Goal: Check status: Check status

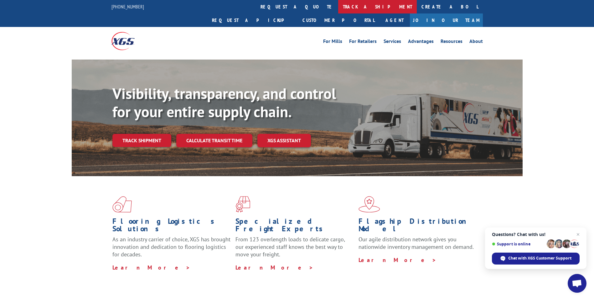
click at [338, 7] on link "track a shipment" at bounding box center [377, 6] width 79 height 13
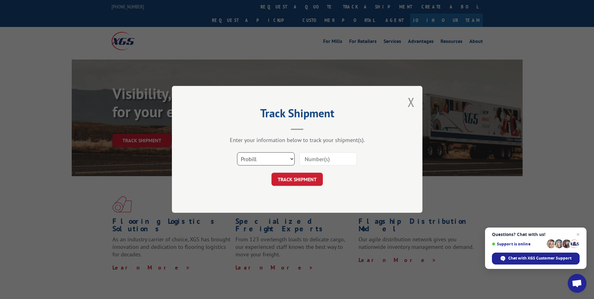
click at [292, 159] on select "Select category... Probill BOL PO" at bounding box center [266, 159] width 58 height 13
select select "bol"
click at [237, 153] on select "Select category... Probill BOL PO" at bounding box center [266, 159] width 58 height 13
click at [348, 161] on input at bounding box center [328, 159] width 58 height 13
type input "54386821"
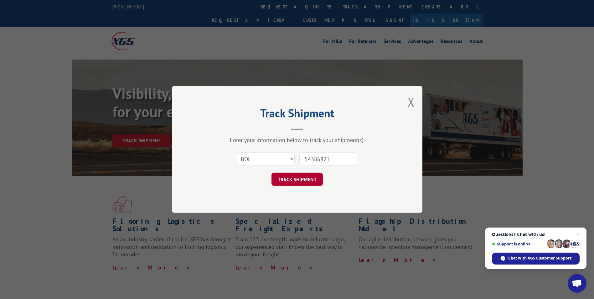
click at [306, 179] on button "TRACK SHIPMENT" at bounding box center [297, 179] width 51 height 13
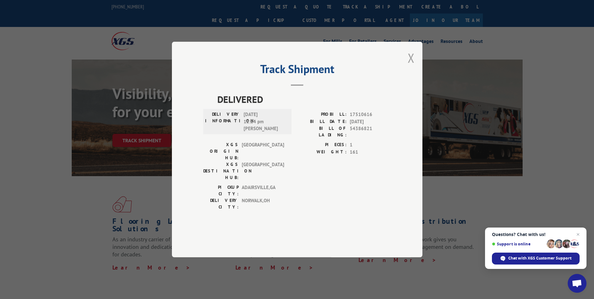
click at [411, 66] on button "Close modal" at bounding box center [411, 57] width 7 height 17
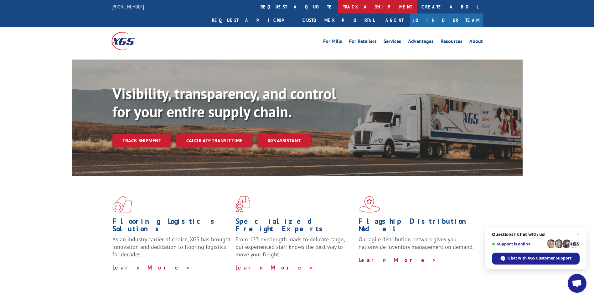
click at [338, 8] on link "track a shipment" at bounding box center [377, 6] width 79 height 13
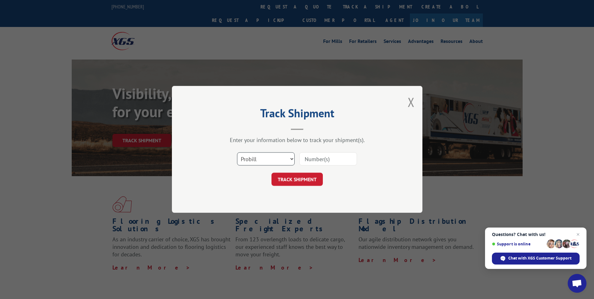
click at [293, 159] on select "Select category... Probill BOL PO" at bounding box center [266, 159] width 58 height 13
select select "bol"
click at [237, 153] on select "Select category... Probill BOL PO" at bounding box center [266, 159] width 58 height 13
click at [349, 158] on input at bounding box center [328, 159] width 58 height 13
type input "54382862"
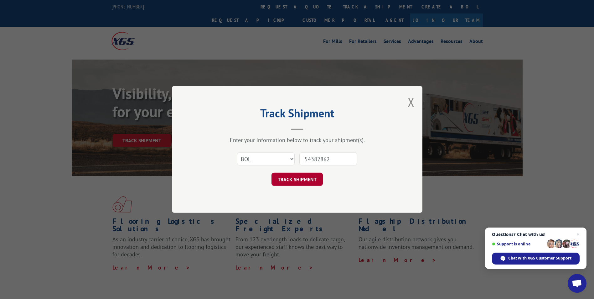
click at [306, 183] on button "TRACK SHIPMENT" at bounding box center [297, 179] width 51 height 13
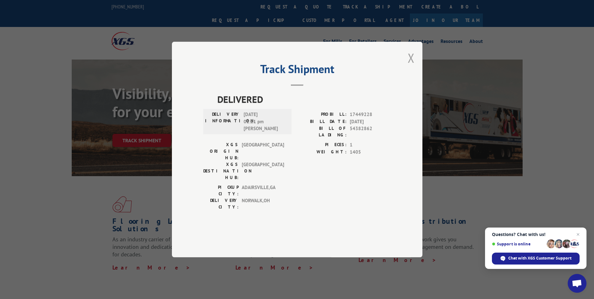
click at [412, 66] on button "Close modal" at bounding box center [411, 57] width 7 height 17
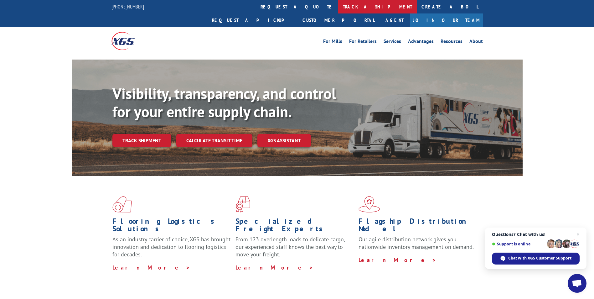
click at [338, 6] on link "track a shipment" at bounding box center [377, 6] width 79 height 13
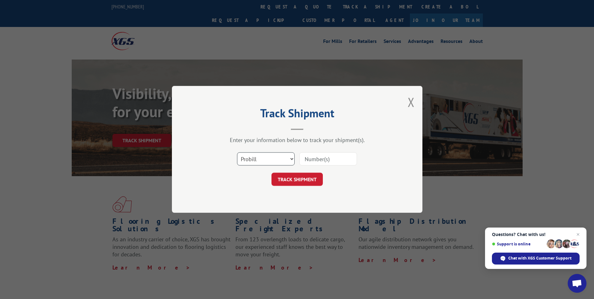
click at [292, 158] on select "Select category... Probill BOL PO" at bounding box center [266, 159] width 58 height 13
select select "bol"
click at [237, 153] on select "Select category... Probill BOL PO" at bounding box center [266, 159] width 58 height 13
click at [342, 159] on input at bounding box center [328, 159] width 58 height 13
type input "54387343"
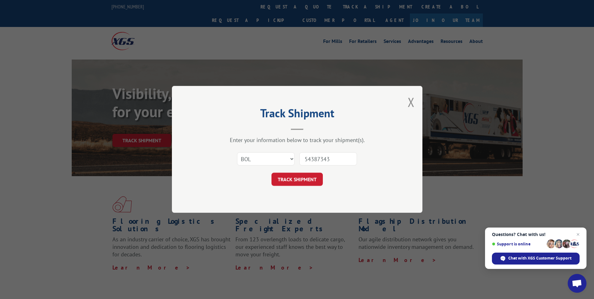
click button "TRACK SHIPMENT" at bounding box center [297, 179] width 51 height 13
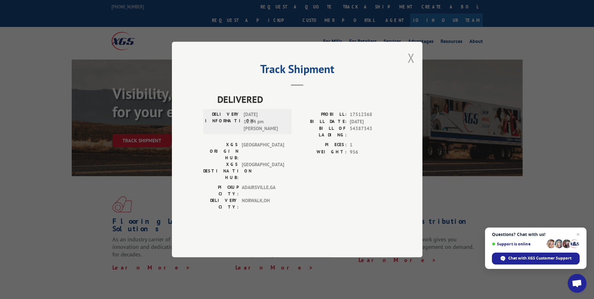
click at [411, 66] on button "Close modal" at bounding box center [411, 57] width 7 height 17
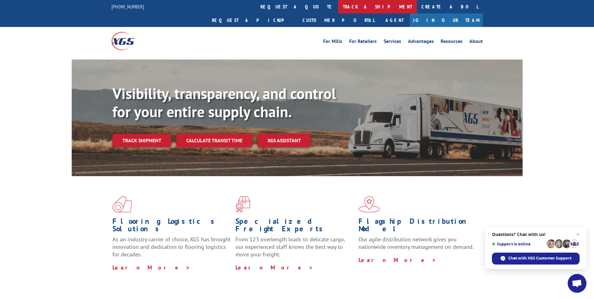
click at [338, 7] on link "track a shipment" at bounding box center [377, 6] width 79 height 13
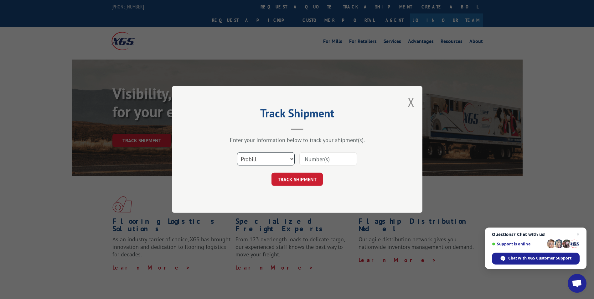
click at [291, 158] on select "Select category... Probill BOL PO" at bounding box center [266, 159] width 58 height 13
select select "bol"
click at [237, 153] on select "Select category... Probill BOL PO" at bounding box center [266, 159] width 58 height 13
click at [344, 159] on input at bounding box center [328, 159] width 58 height 13
type input "54386818"
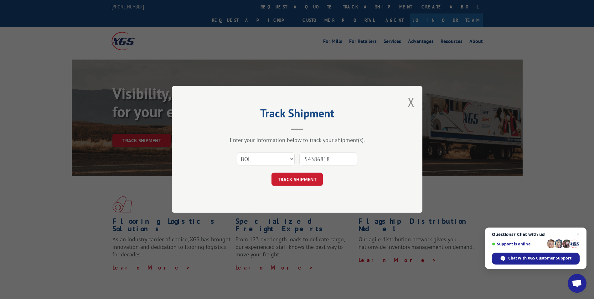
click button "TRACK SHIPMENT" at bounding box center [297, 179] width 51 height 13
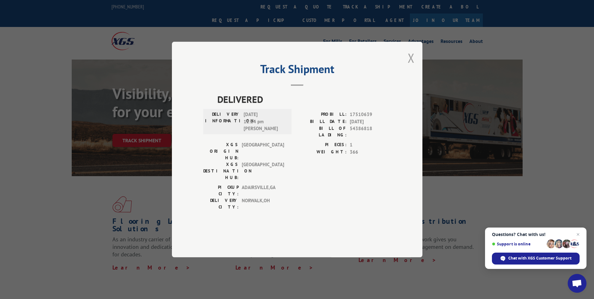
click at [413, 66] on button "Close modal" at bounding box center [411, 57] width 7 height 17
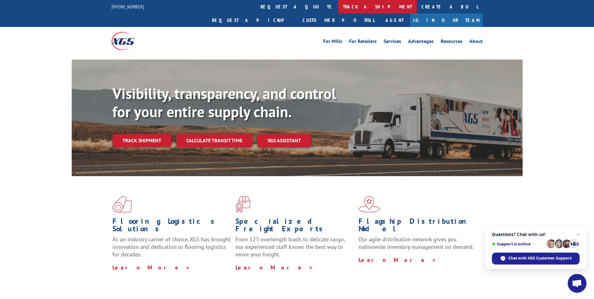
click at [338, 7] on link "track a shipment" at bounding box center [377, 6] width 79 height 13
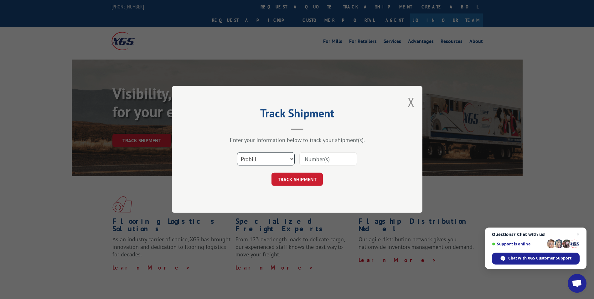
click at [292, 159] on select "Select category... Probill BOL PO" at bounding box center [266, 159] width 58 height 13
select select "bol"
click at [237, 153] on select "Select category... Probill BOL PO" at bounding box center [266, 159] width 58 height 13
click at [340, 155] on input at bounding box center [328, 159] width 58 height 13
type input "54386821"
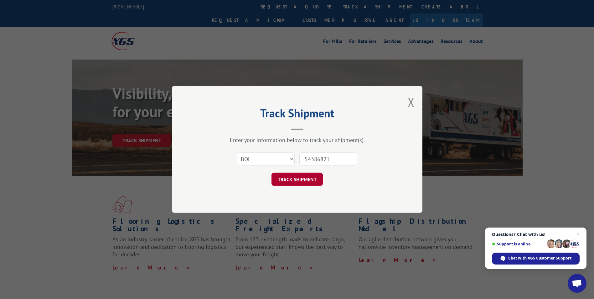
click at [307, 181] on button "TRACK SHIPMENT" at bounding box center [297, 179] width 51 height 13
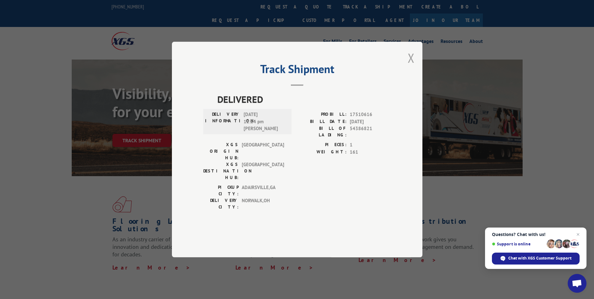
click at [412, 66] on button "Close modal" at bounding box center [411, 57] width 7 height 17
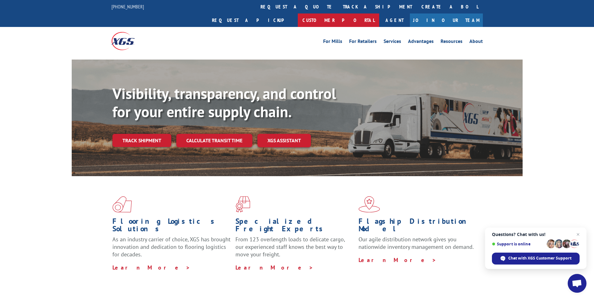
click at [379, 13] on link "Customer Portal" at bounding box center [338, 19] width 81 height 13
